Goal: Task Accomplishment & Management: Complete application form

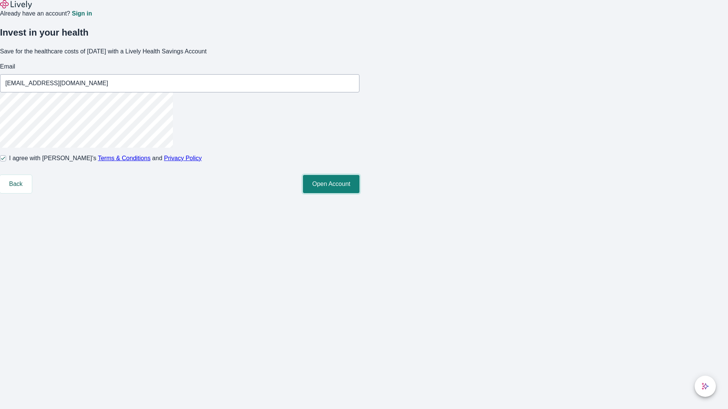
click at [359, 193] on button "Open Account" at bounding box center [331, 184] width 56 height 18
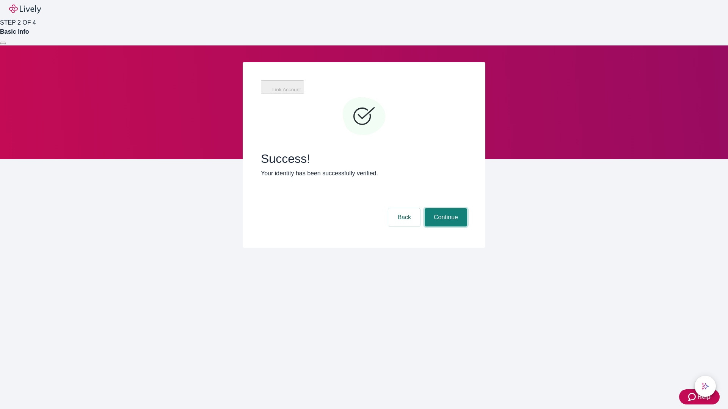
click at [445, 208] on button "Continue" at bounding box center [446, 217] width 42 height 18
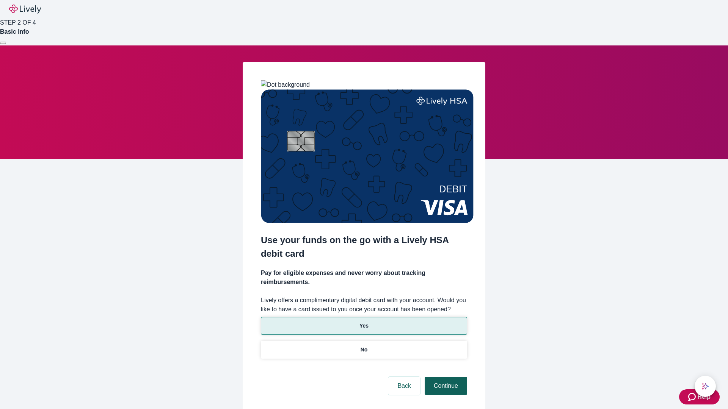
click at [364, 322] on p "Yes" at bounding box center [363, 326] width 9 height 8
click at [445, 377] on button "Continue" at bounding box center [446, 386] width 42 height 18
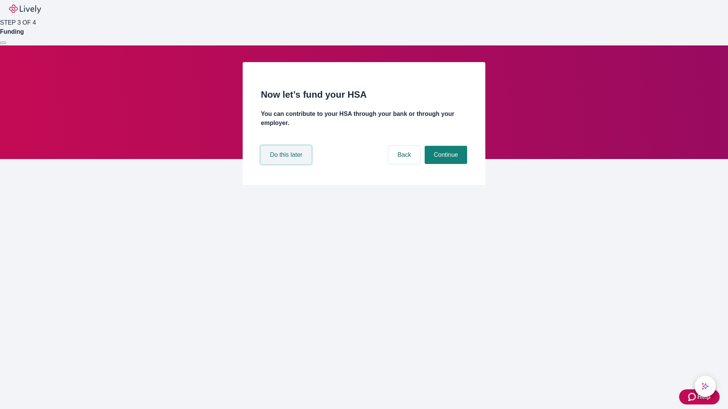
click at [287, 164] on button "Do this later" at bounding box center [286, 155] width 50 height 18
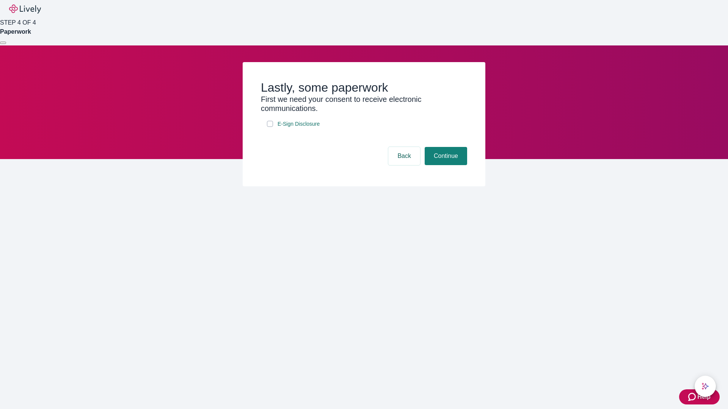
click at [270, 127] on input "E-Sign Disclosure" at bounding box center [270, 124] width 6 height 6
checkbox input "true"
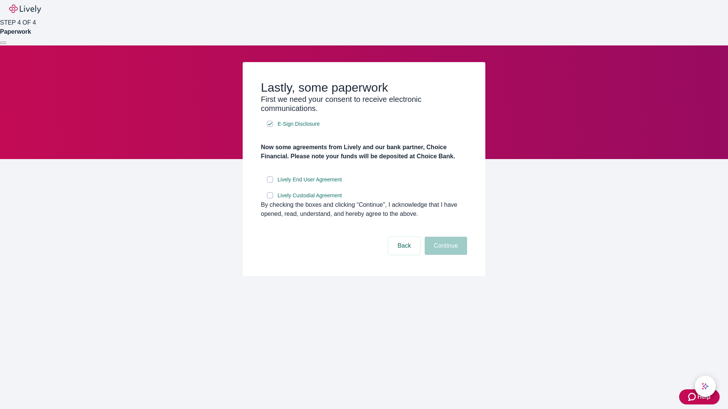
click at [270, 183] on input "Lively End User Agreement" at bounding box center [270, 180] width 6 height 6
checkbox input "true"
click at [270, 199] on input "Lively Custodial Agreement" at bounding box center [270, 196] width 6 height 6
checkbox input "true"
click at [445, 255] on button "Continue" at bounding box center [446, 246] width 42 height 18
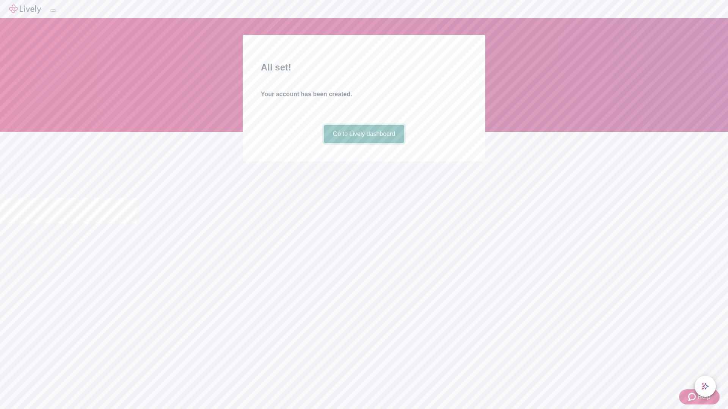
click at [364, 143] on link "Go to Lively dashboard" at bounding box center [364, 134] width 81 height 18
